Goal: Check status: Check status

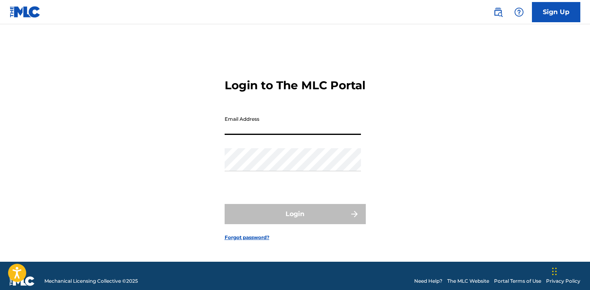
click at [290, 135] on input "Email Address" at bounding box center [293, 123] width 136 height 23
type input "[PERSON_NAME][EMAIL_ADDRESS][DOMAIN_NAME]"
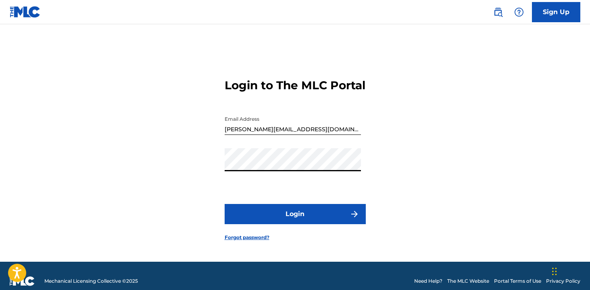
click at [297, 213] on button "Login" at bounding box center [295, 214] width 141 height 20
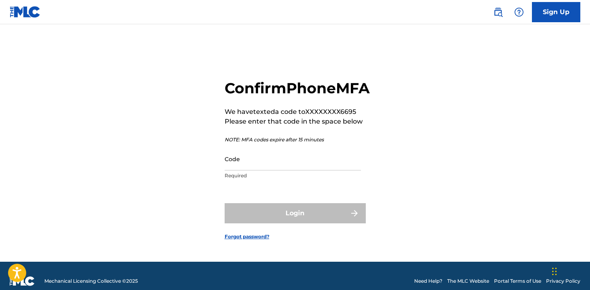
click at [285, 170] on input "Code" at bounding box center [293, 158] width 136 height 23
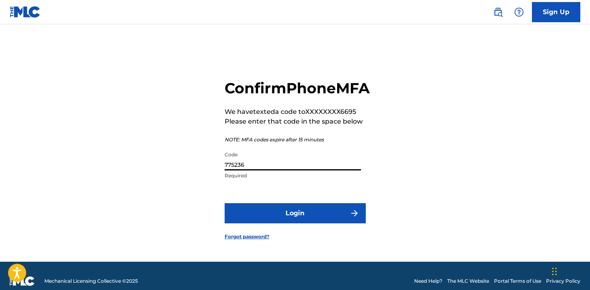
type input "775236"
click at [278, 223] on button "Login" at bounding box center [295, 213] width 141 height 20
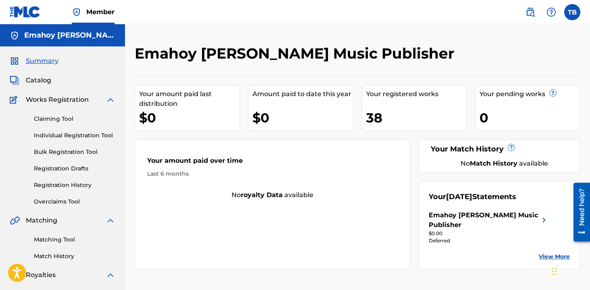
click at [453, 221] on div "Emahoy [PERSON_NAME] Music Publisher" at bounding box center [484, 219] width 110 height 19
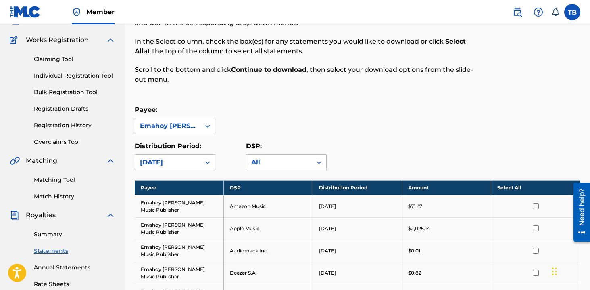
scroll to position [48, 0]
